Goal: Task Accomplishment & Management: Use online tool/utility

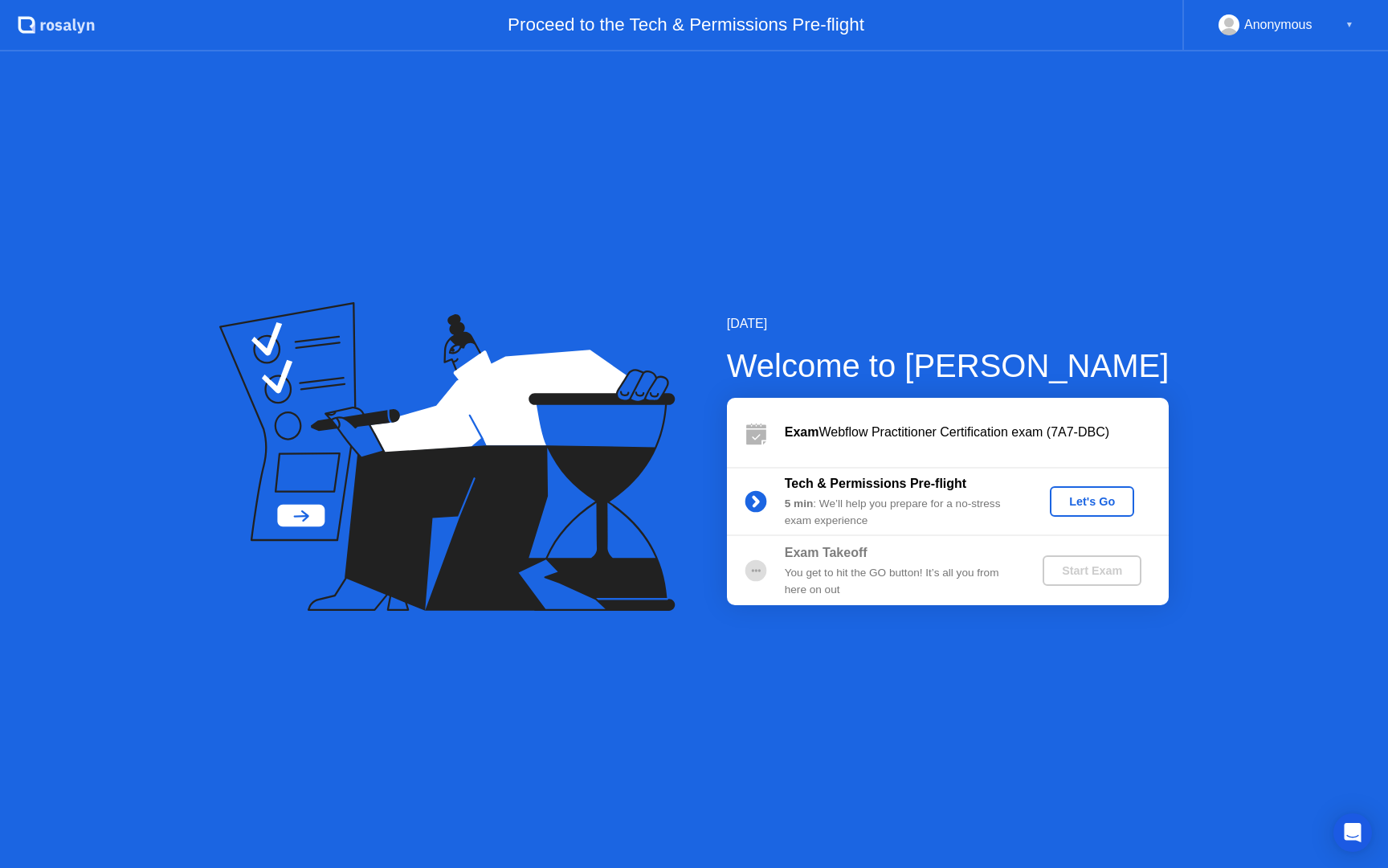
click at [1104, 497] on div "Let's Go" at bounding box center [1093, 501] width 72 height 13
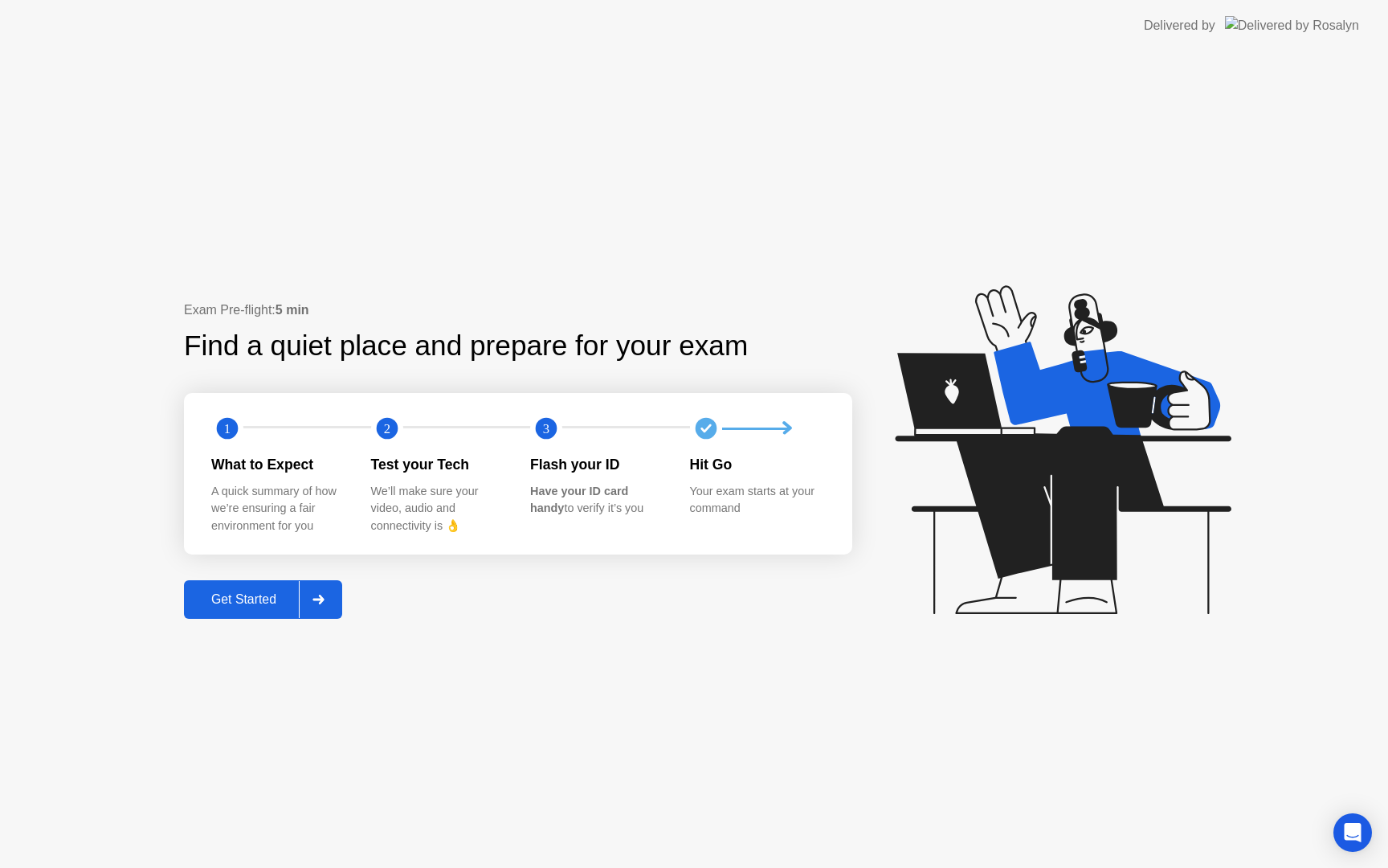
click at [243, 605] on div "Get Started" at bounding box center [244, 599] width 110 height 14
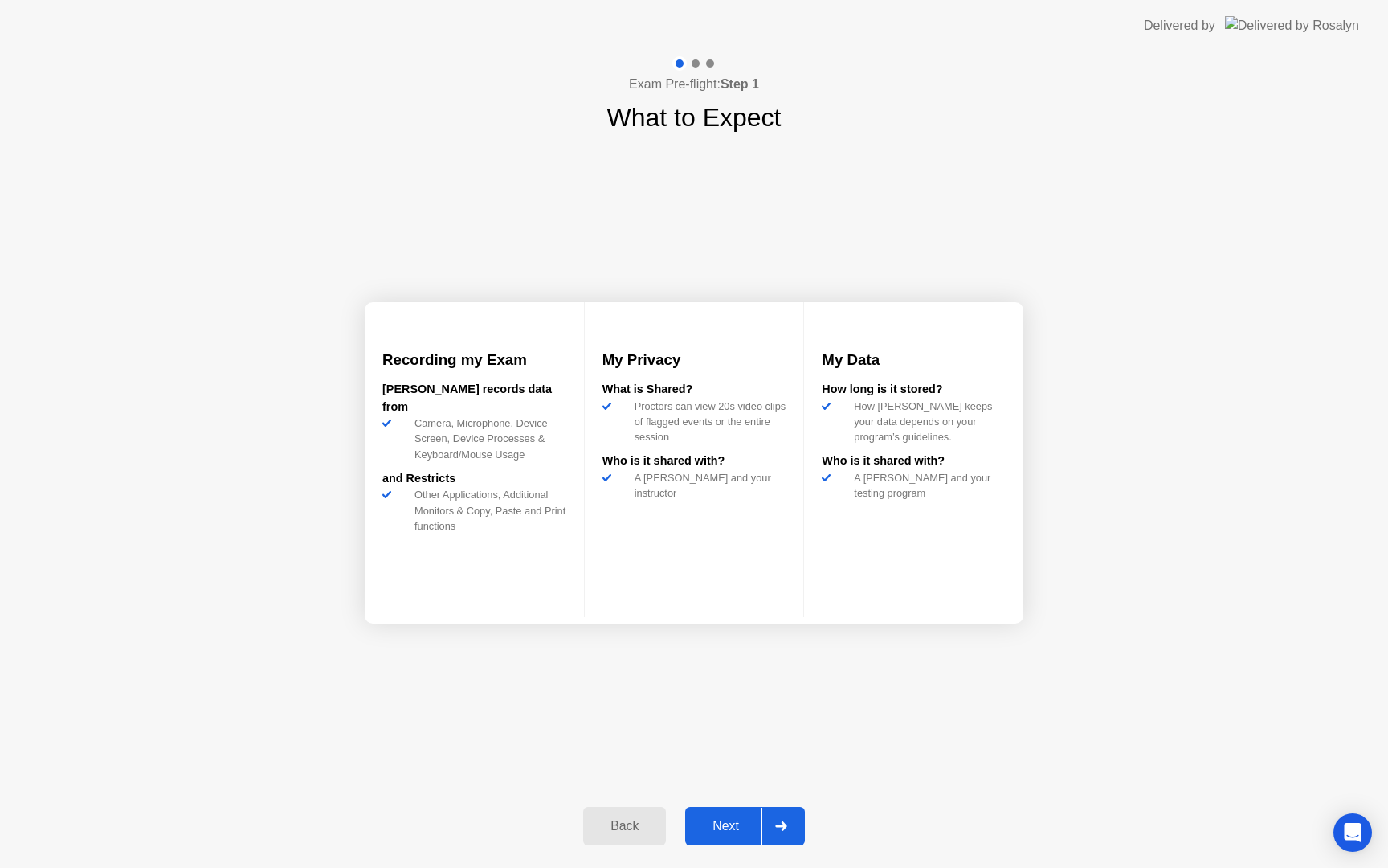
click at [737, 820] on div "Next" at bounding box center [726, 826] width 72 height 14
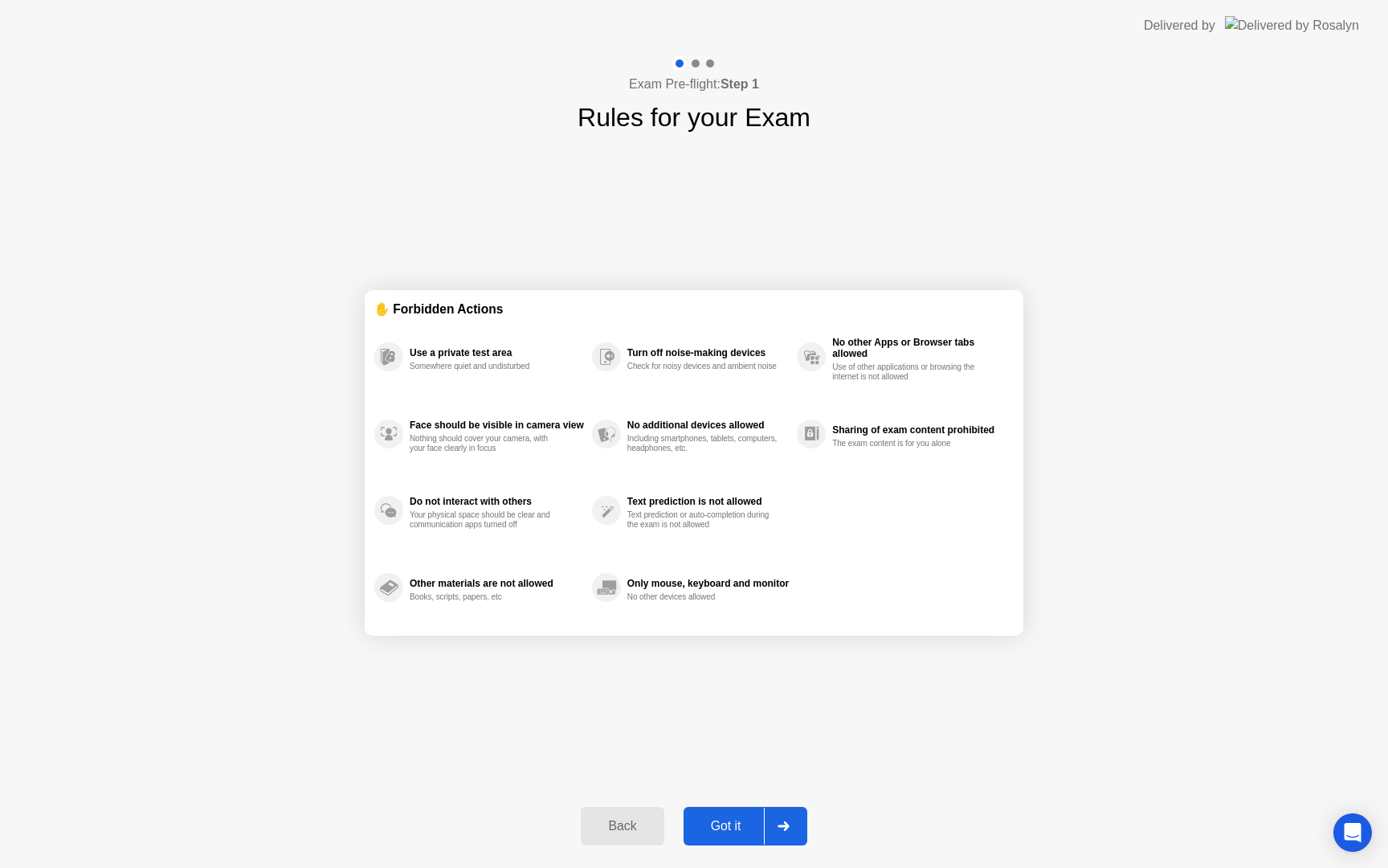
click at [724, 820] on div "Got it" at bounding box center [727, 826] width 76 height 14
select select "Available cameras"
select select "Available speakers"
select select "Available microphones"
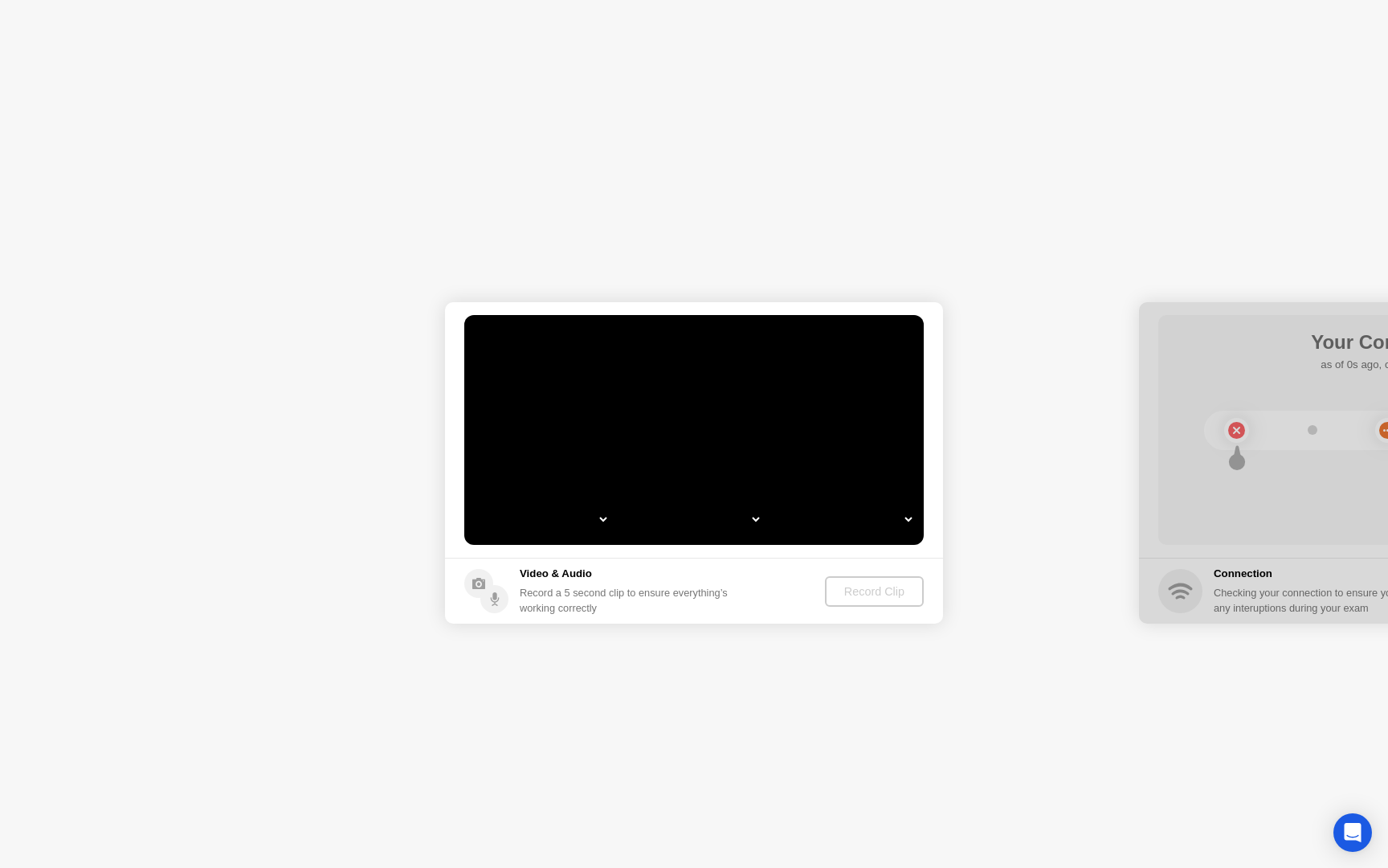
select select "**********"
select select "*******"
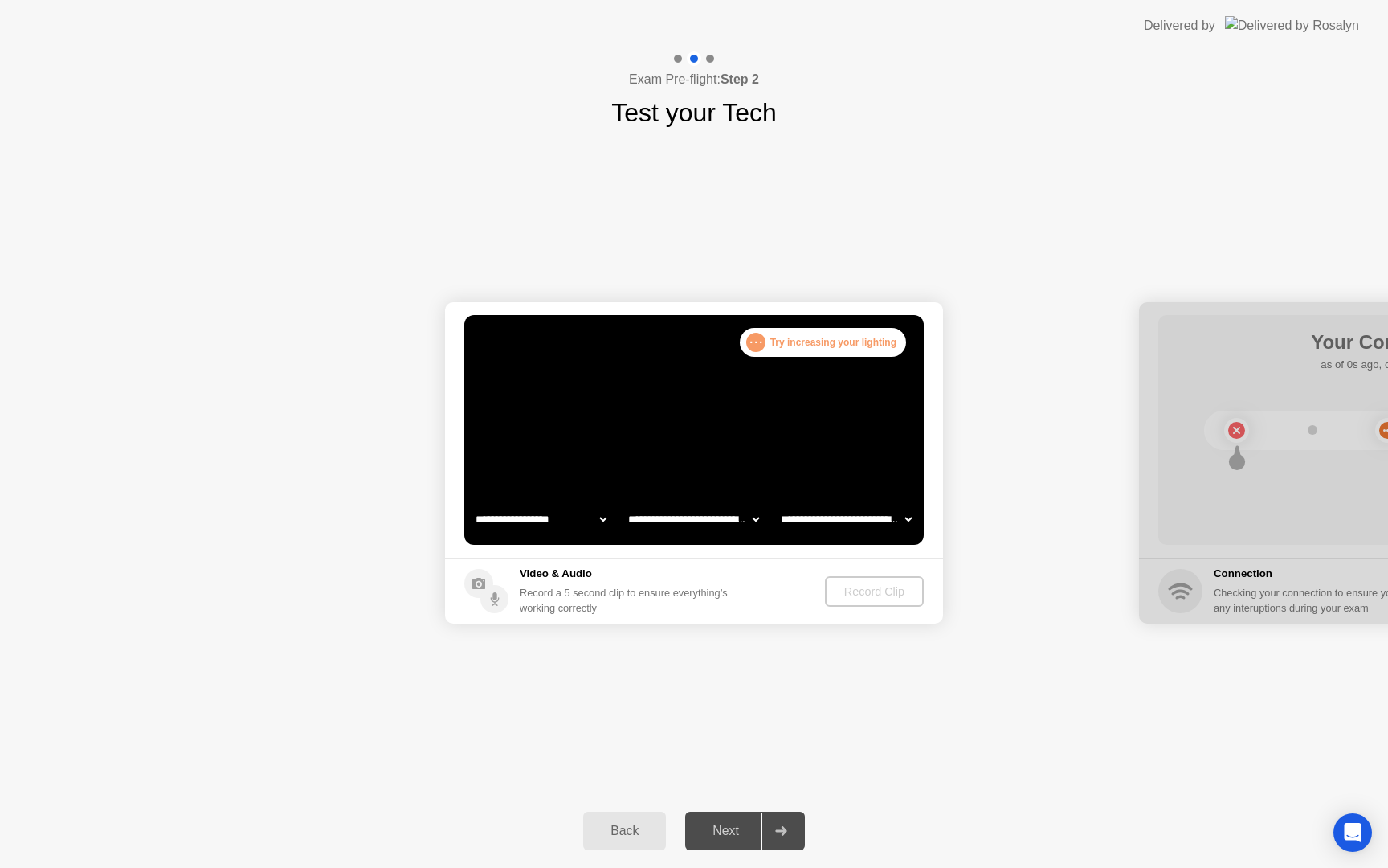
click at [579, 523] on select "**********" at bounding box center [540, 519] width 137 height 32
select select "**********"
click at [732, 521] on select "**********" at bounding box center [693, 519] width 137 height 32
click at [840, 528] on select "**********" at bounding box center [846, 519] width 137 height 32
click at [870, 591] on div "Record Clip" at bounding box center [875, 591] width 86 height 13
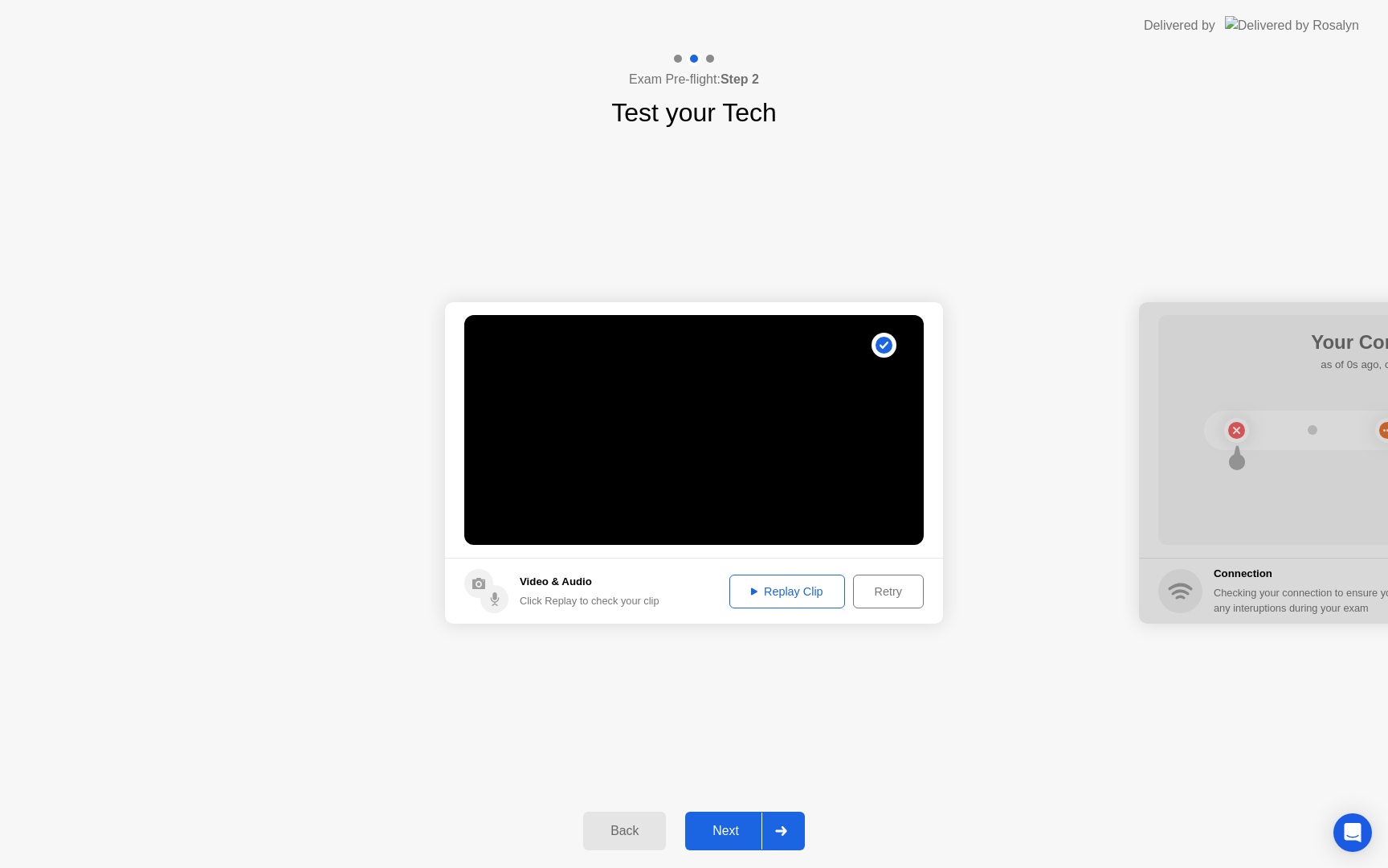
click at [754, 580] on button "Replay Clip" at bounding box center [788, 592] width 116 height 34
click at [769, 588] on div "Replay Clip" at bounding box center [787, 591] width 104 height 13
click at [722, 820] on button "Next" at bounding box center [745, 831] width 120 height 39
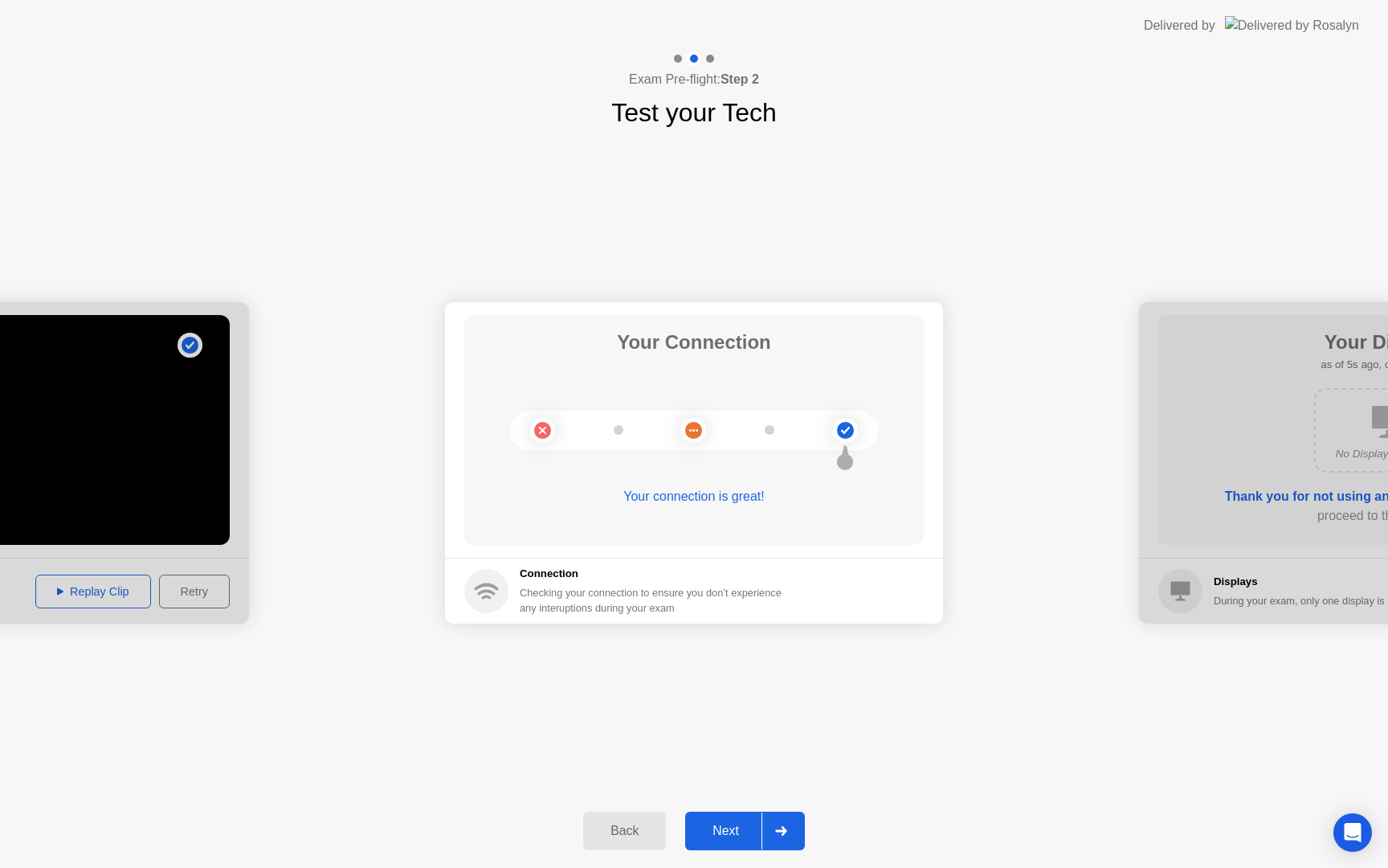
click at [716, 824] on div "Next" at bounding box center [726, 831] width 72 height 14
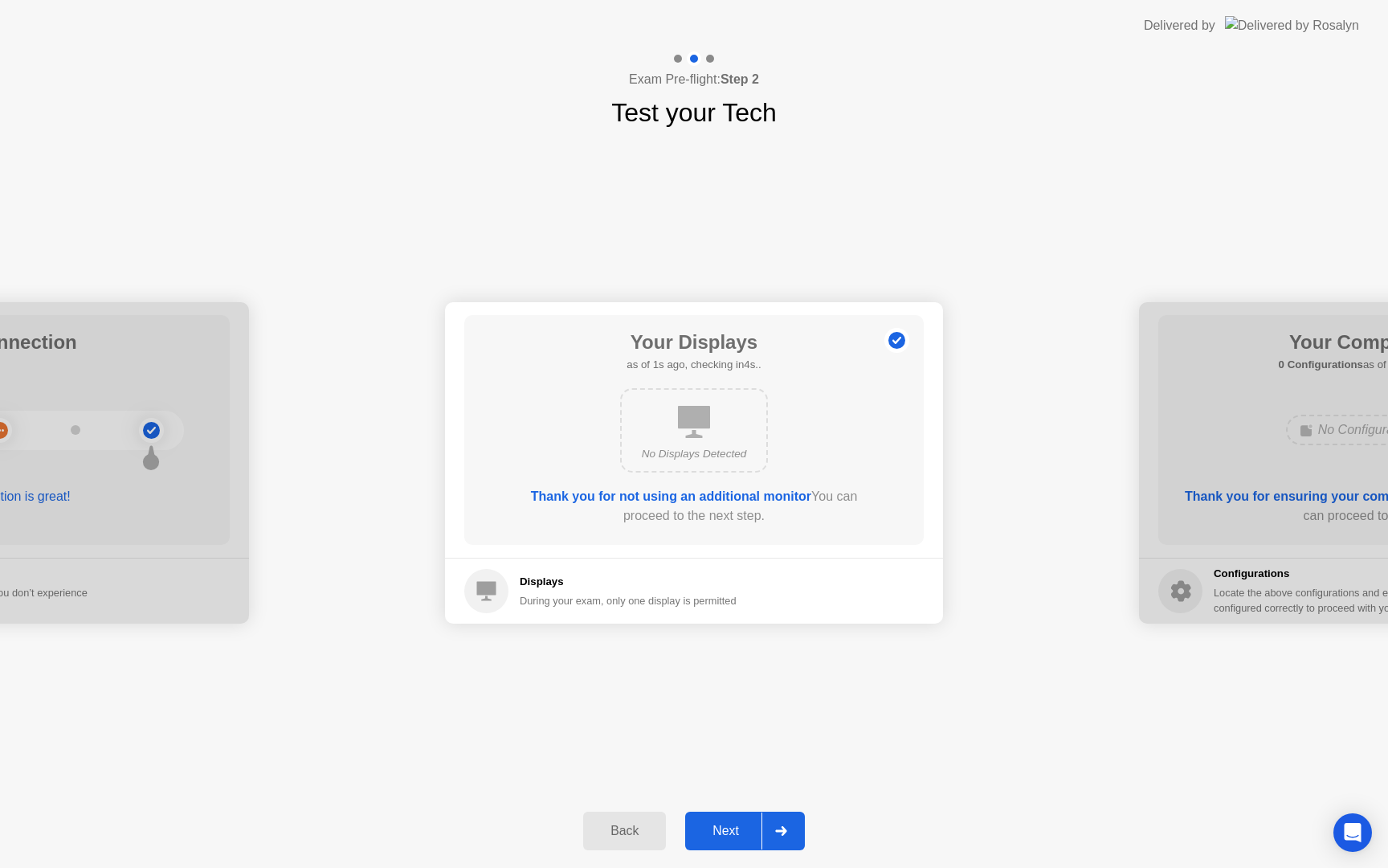
click at [716, 828] on div "Next" at bounding box center [726, 831] width 72 height 14
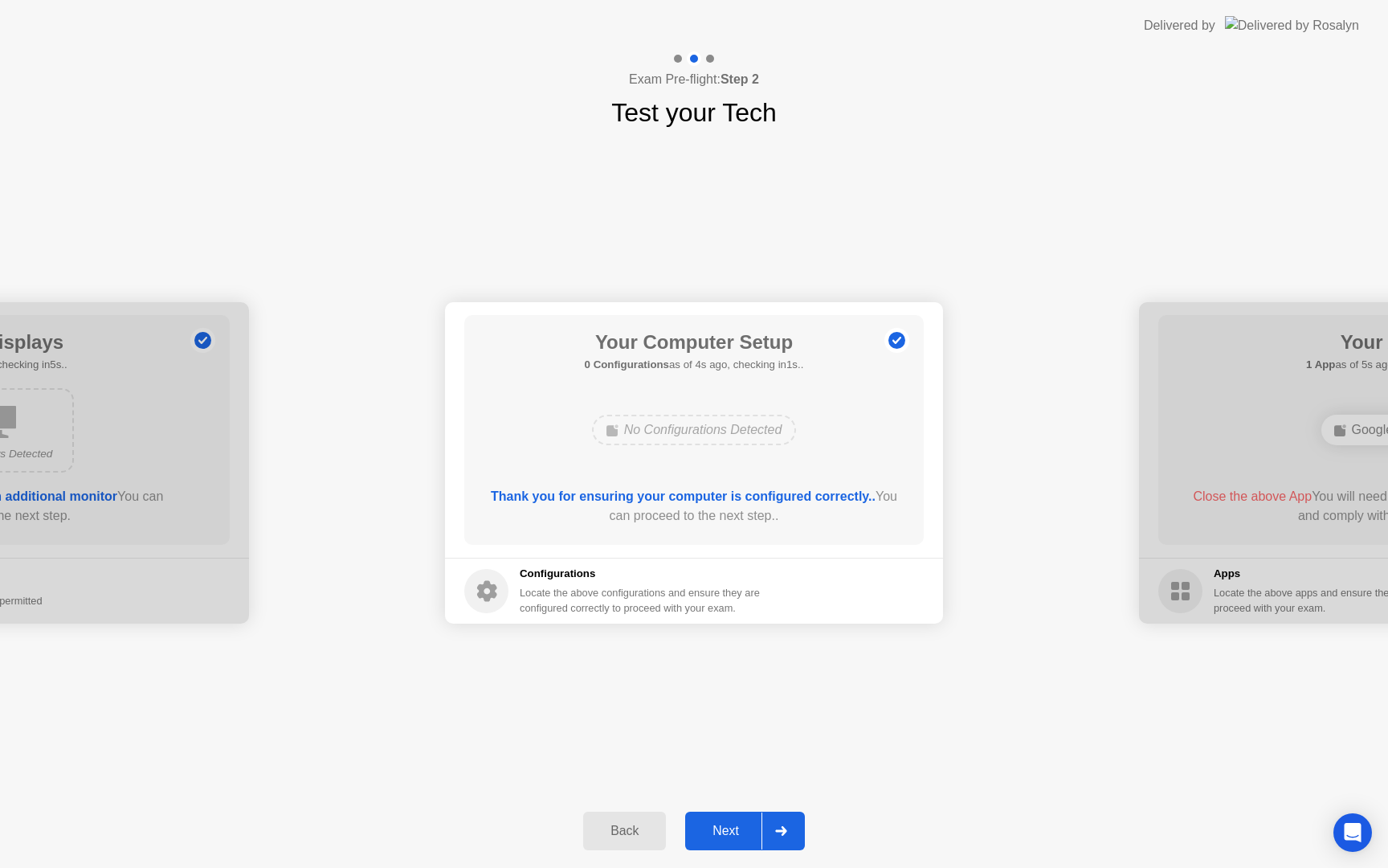
click at [716, 828] on div "Next" at bounding box center [726, 831] width 72 height 14
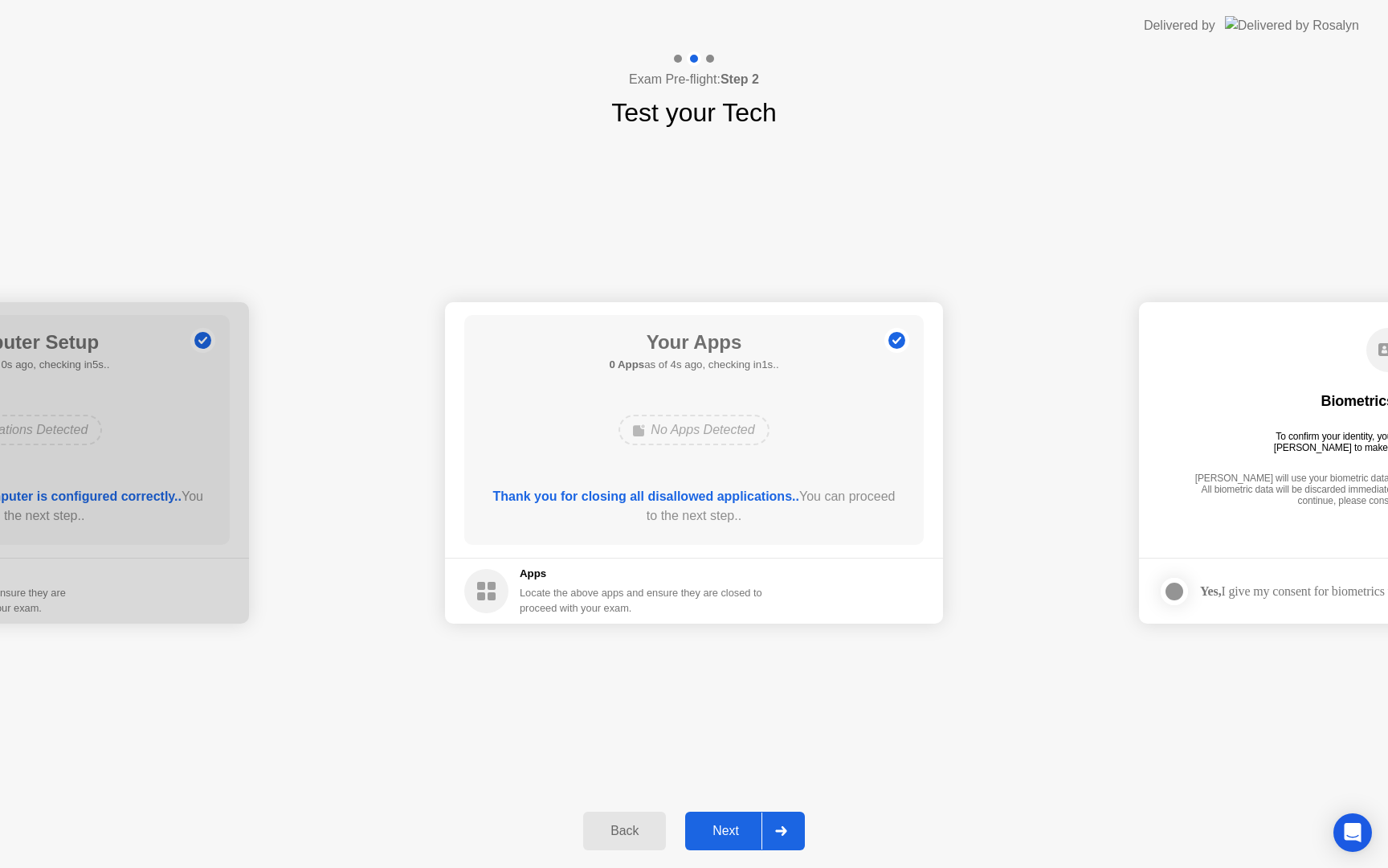
click at [714, 830] on div "Next" at bounding box center [726, 831] width 72 height 14
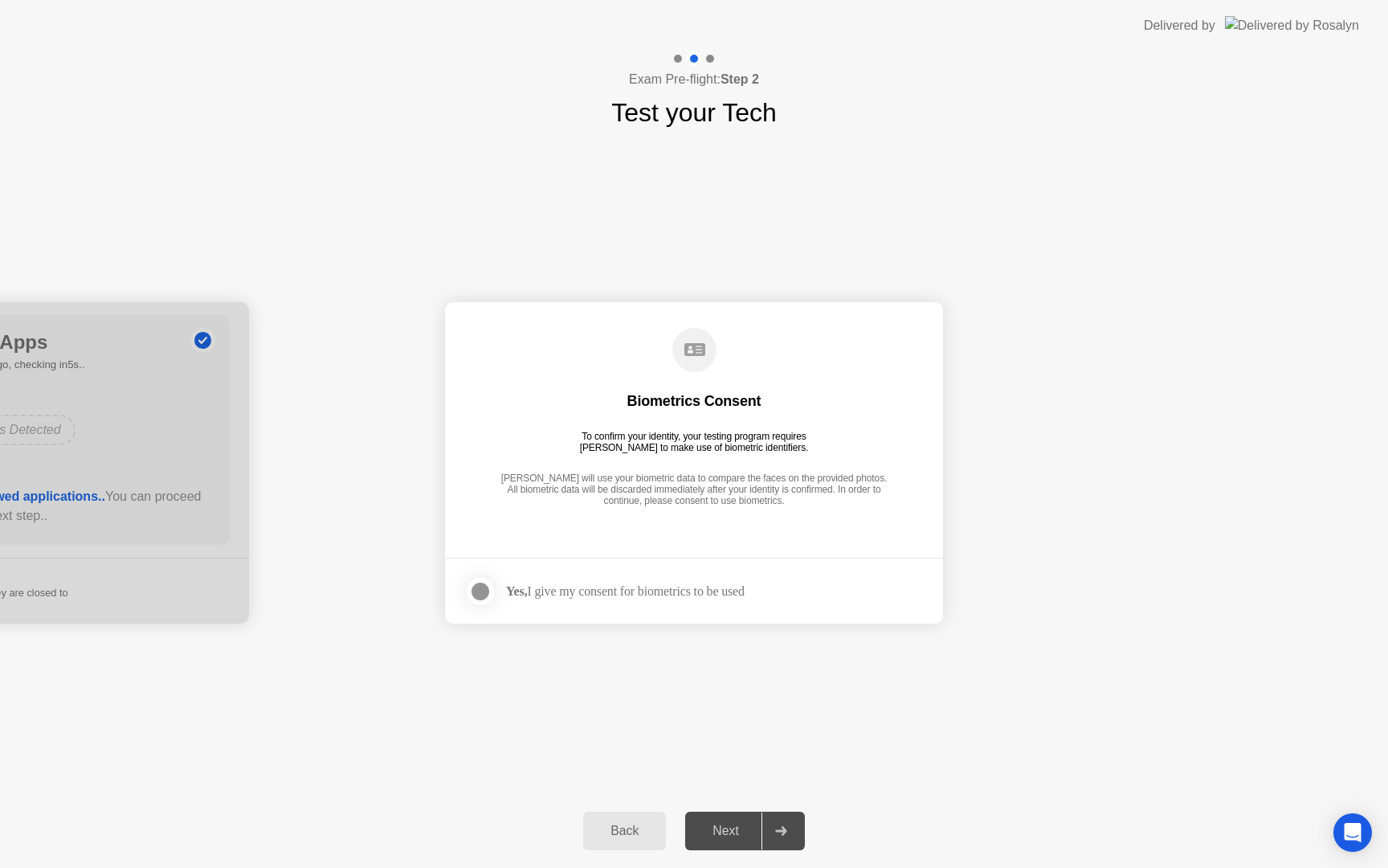
click at [632, 590] on div "Yes, I give my consent for biometrics to be used" at bounding box center [625, 590] width 239 height 15
click at [485, 587] on div at bounding box center [480, 591] width 19 height 19
click at [721, 828] on div "Next" at bounding box center [726, 831] width 72 height 14
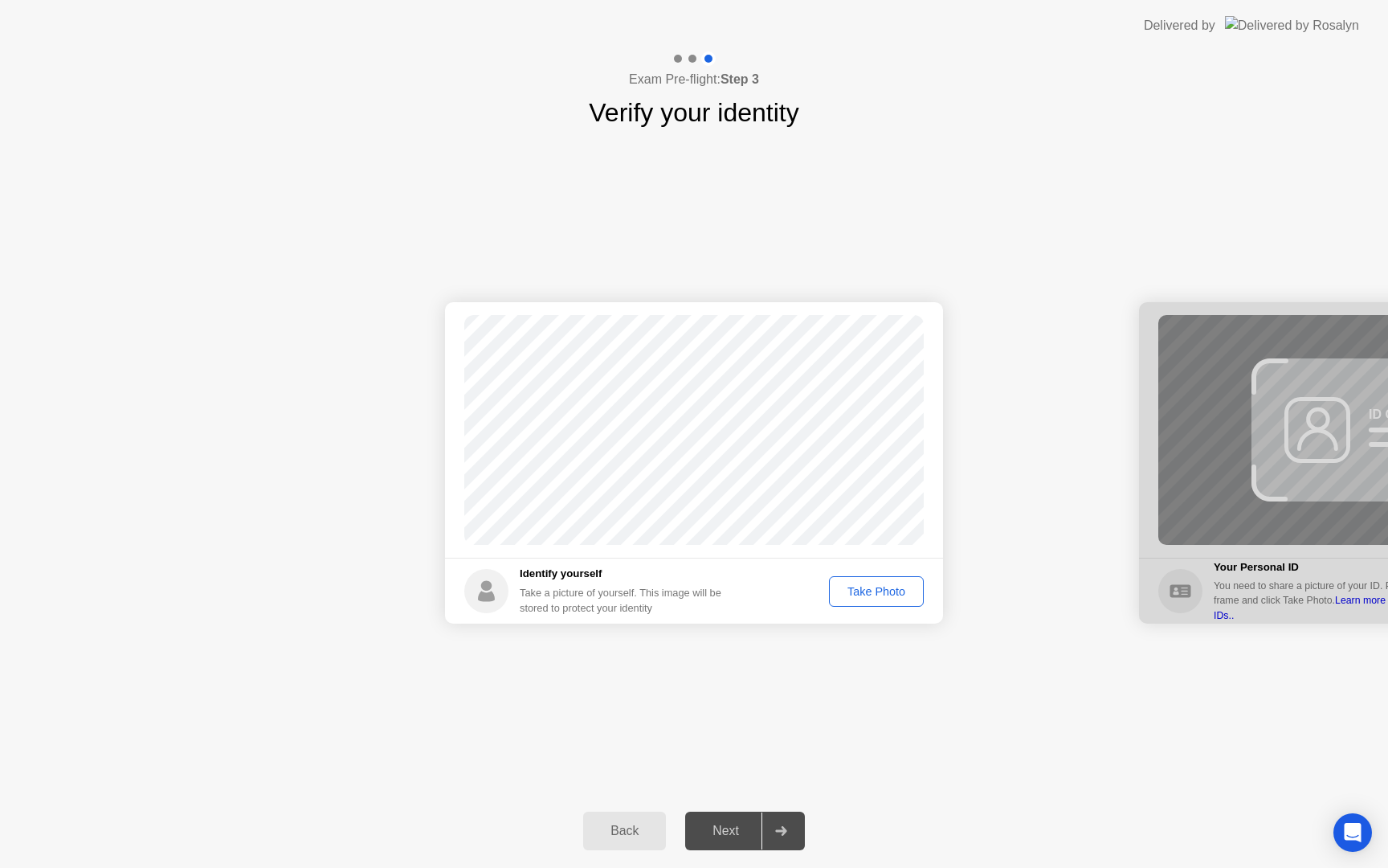
click at [873, 598] on div "Take Photo" at bounding box center [877, 591] width 84 height 13
click at [729, 827] on div "Next" at bounding box center [726, 831] width 72 height 14
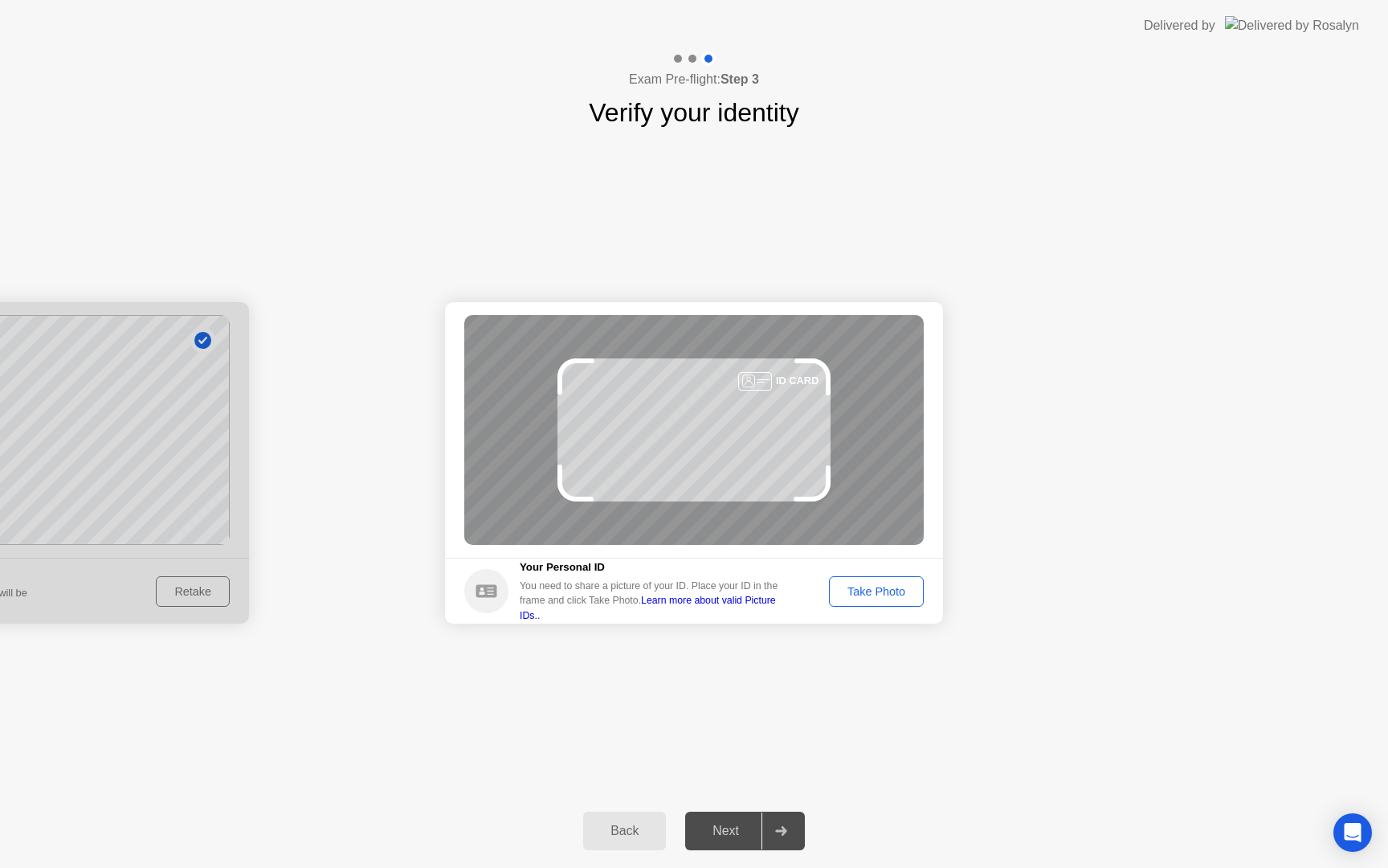
click at [866, 585] on div "Take Photo" at bounding box center [877, 591] width 84 height 13
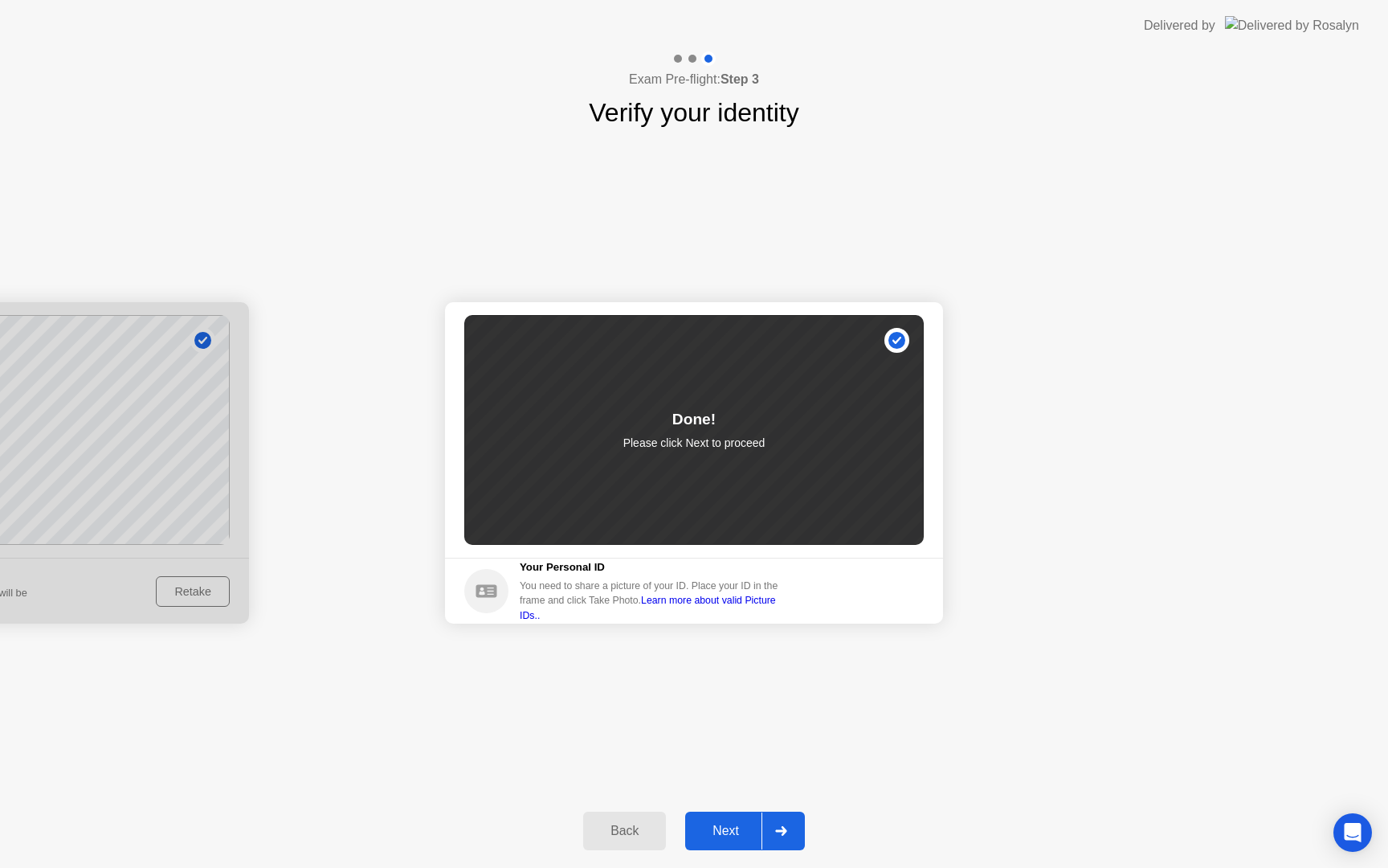
click at [724, 824] on div "Next" at bounding box center [726, 831] width 72 height 14
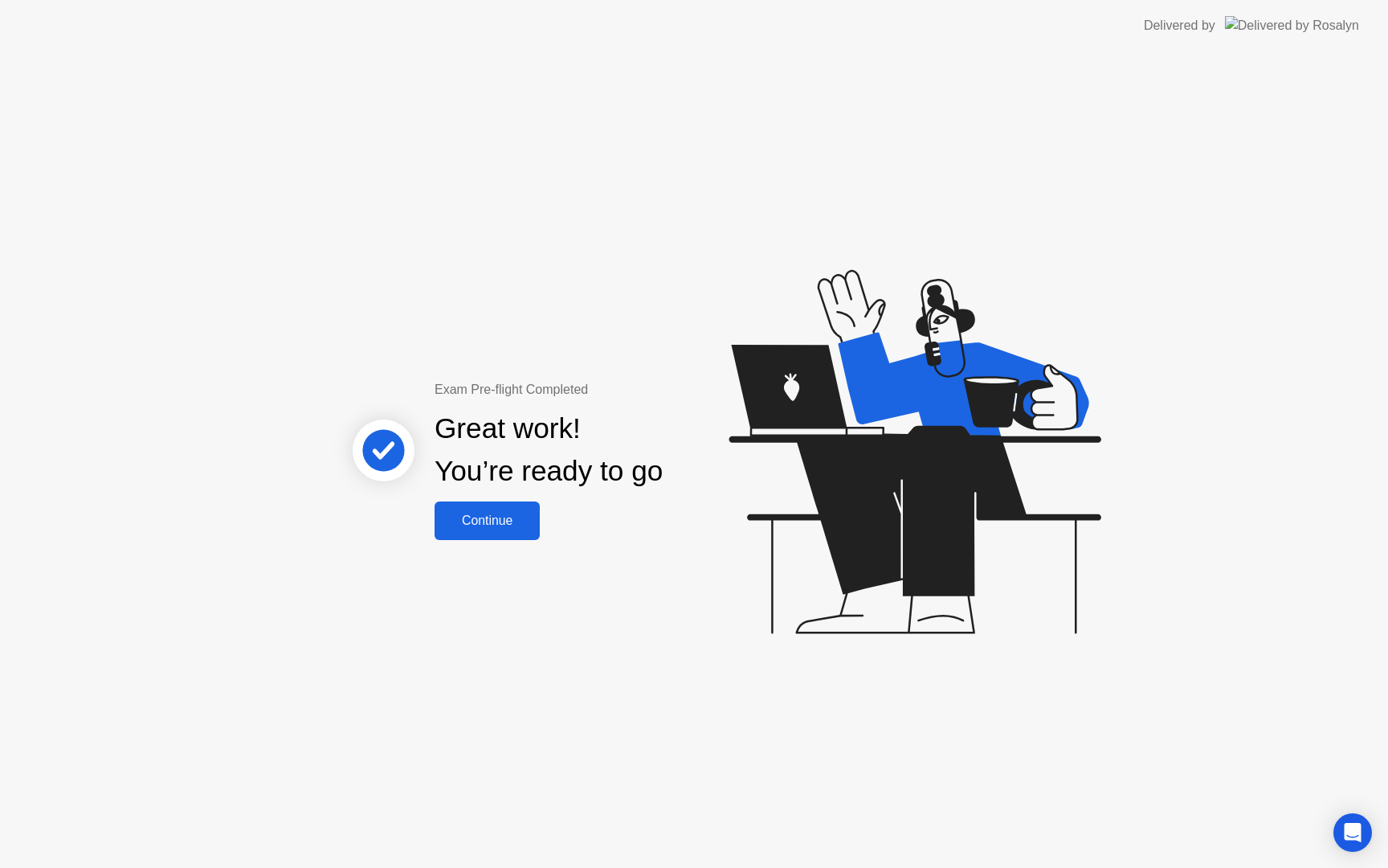
click at [490, 516] on div "Continue" at bounding box center [488, 520] width 96 height 14
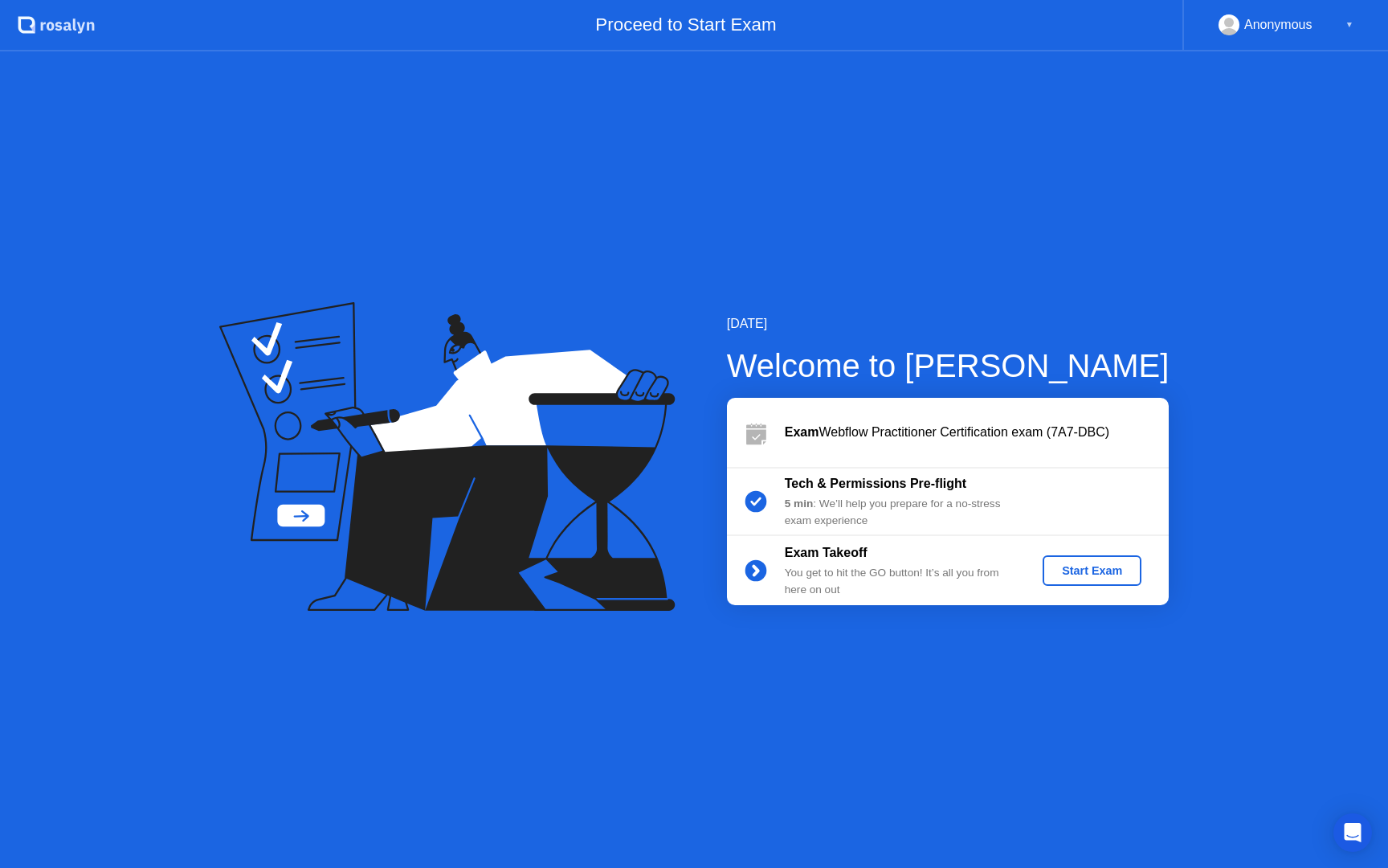
click at [1114, 574] on div "Start Exam" at bounding box center [1092, 570] width 86 height 13
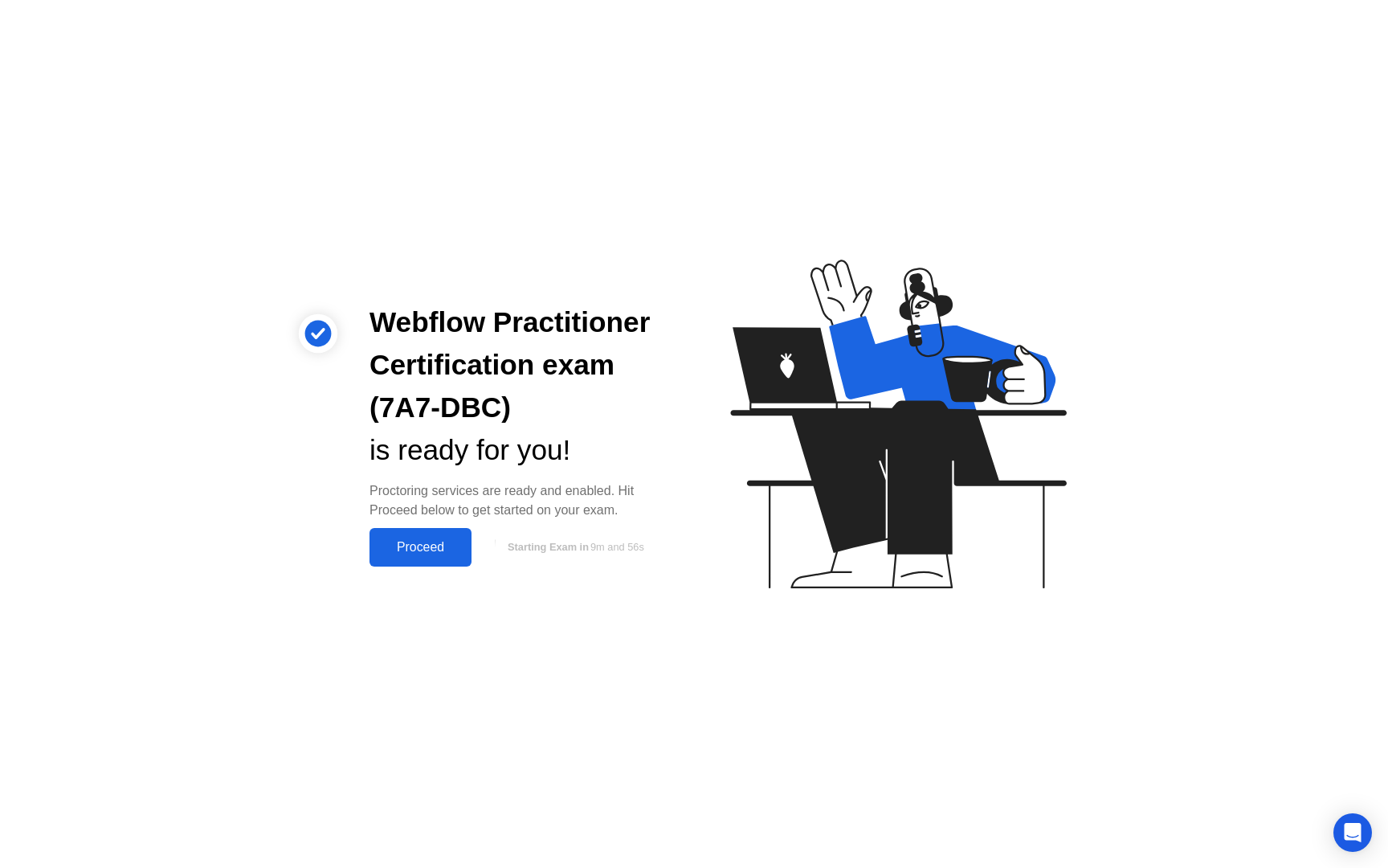
click at [422, 542] on div "Proceed" at bounding box center [420, 547] width 92 height 14
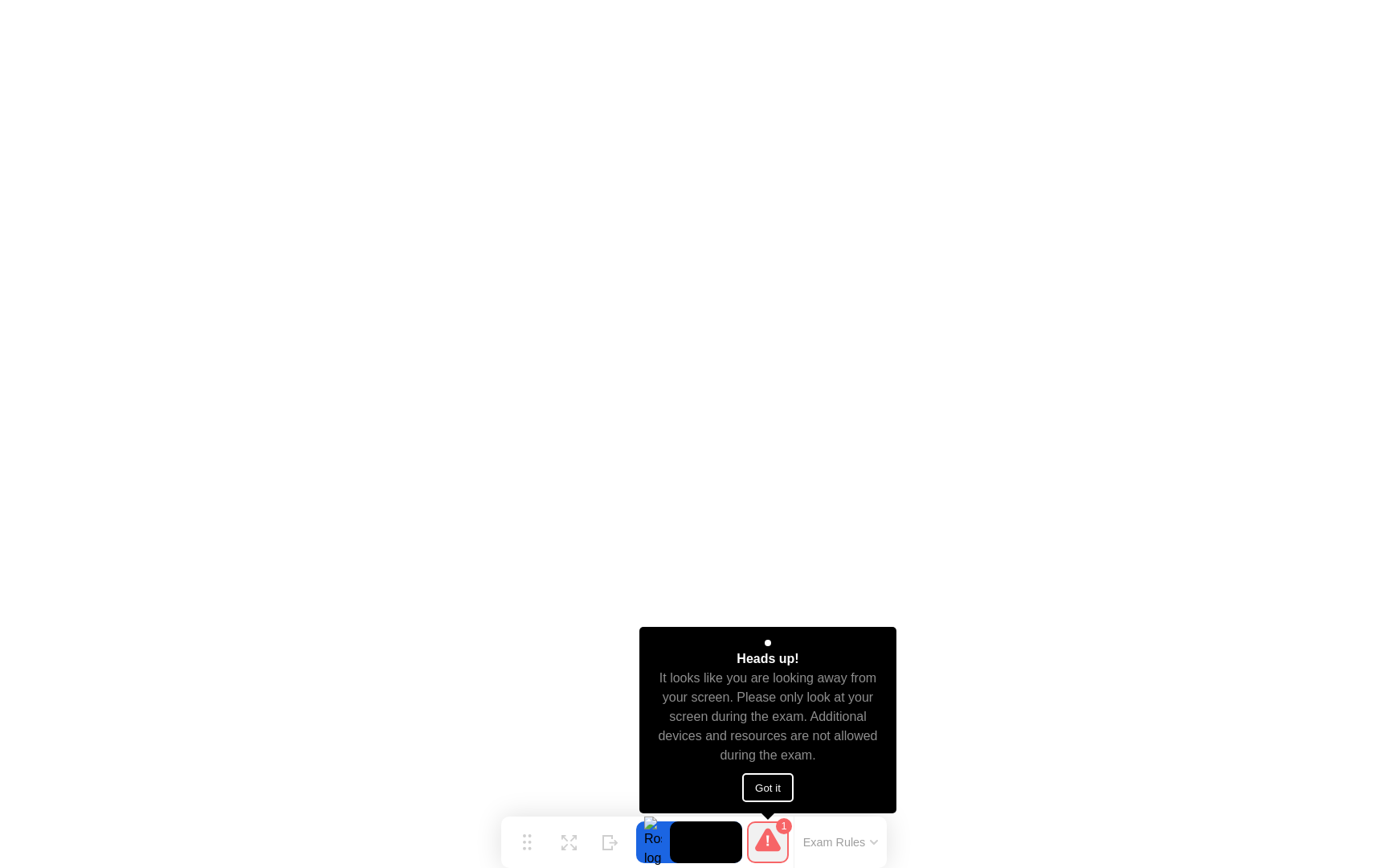
click at [779, 785] on button "Got it" at bounding box center [767, 787] width 51 height 29
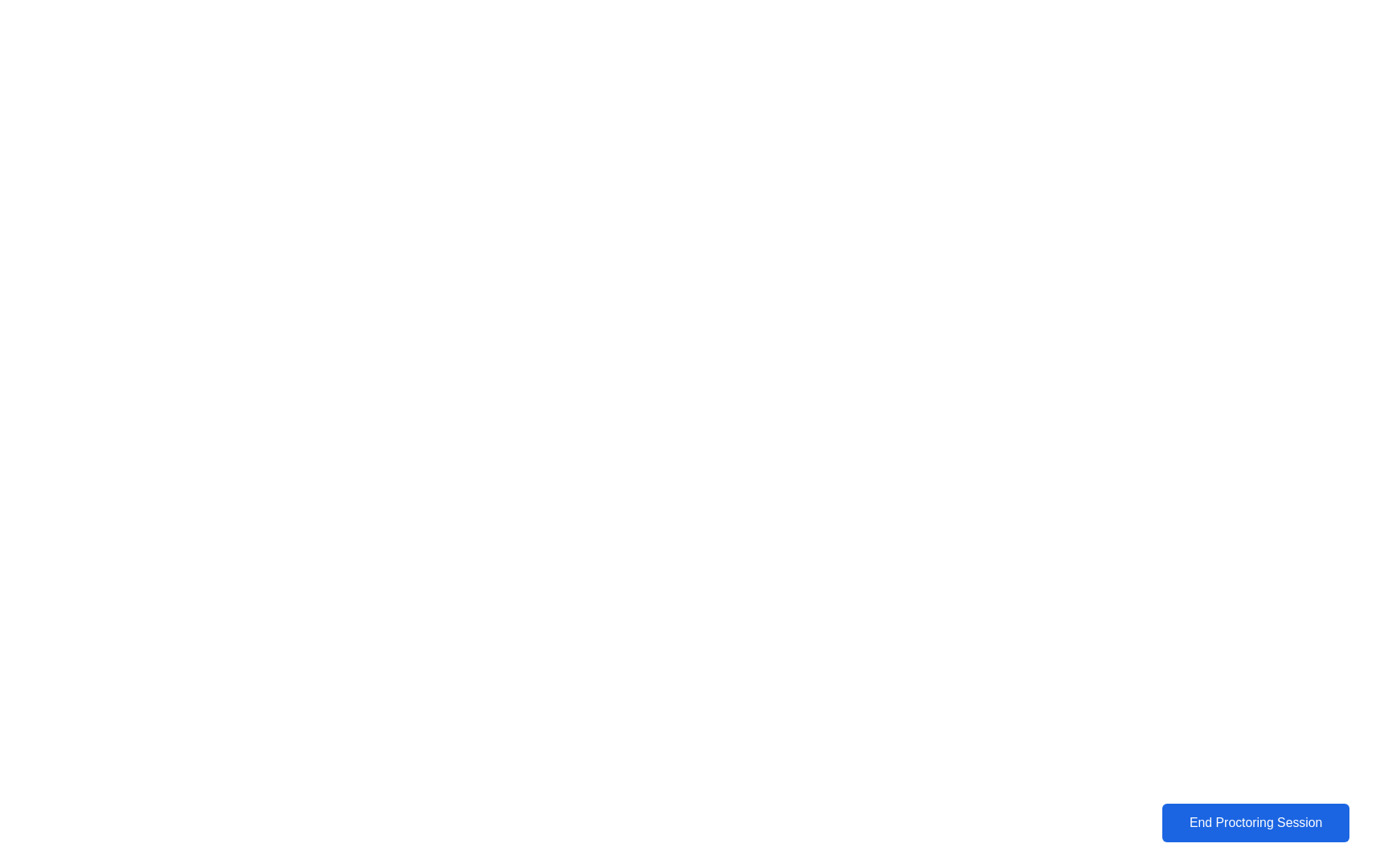
click at [1273, 835] on button "End Proctoring Session" at bounding box center [1256, 823] width 187 height 39
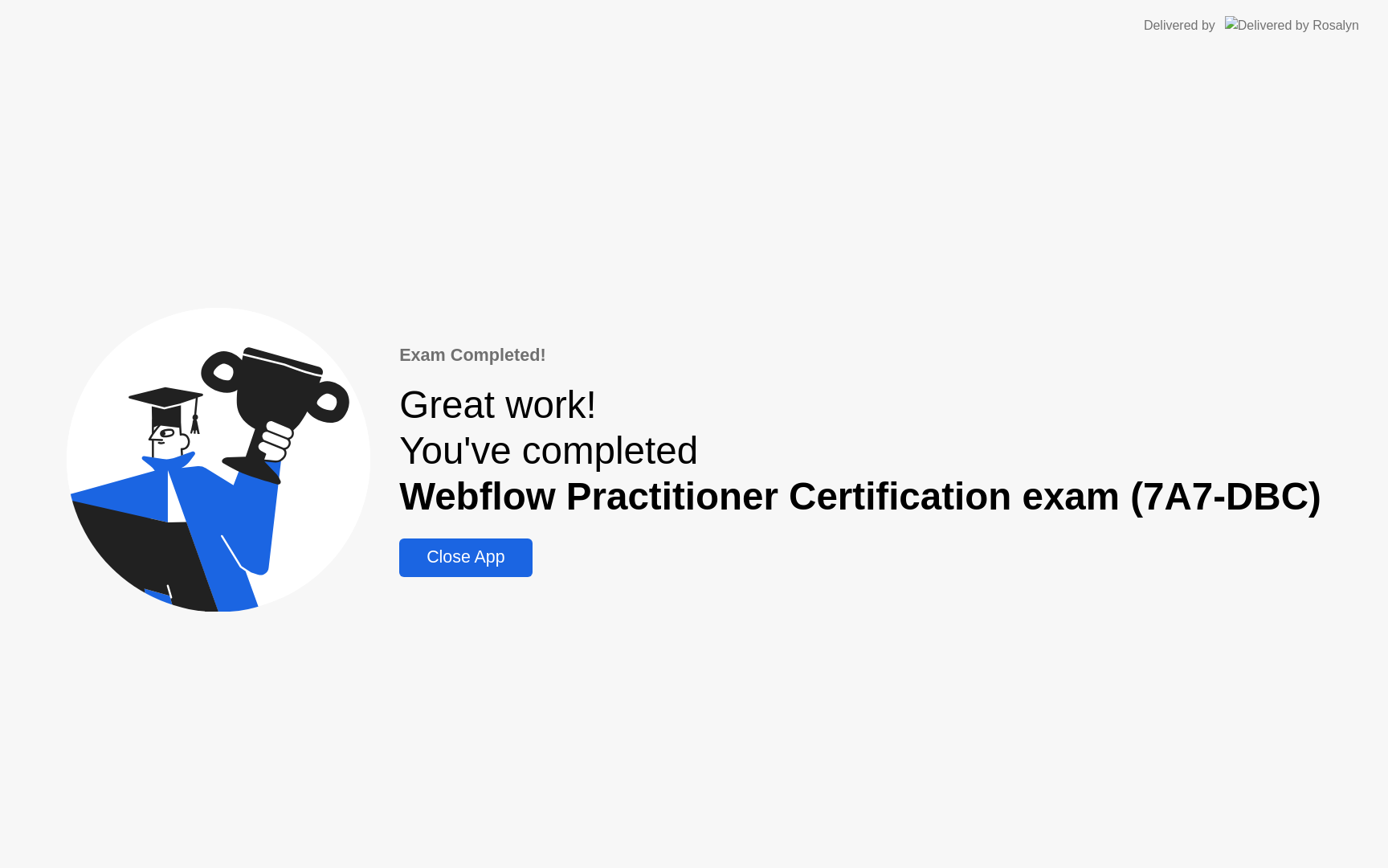
click at [499, 558] on div "Close App" at bounding box center [465, 557] width 123 height 20
